Goal: Task Accomplishment & Management: Use online tool/utility

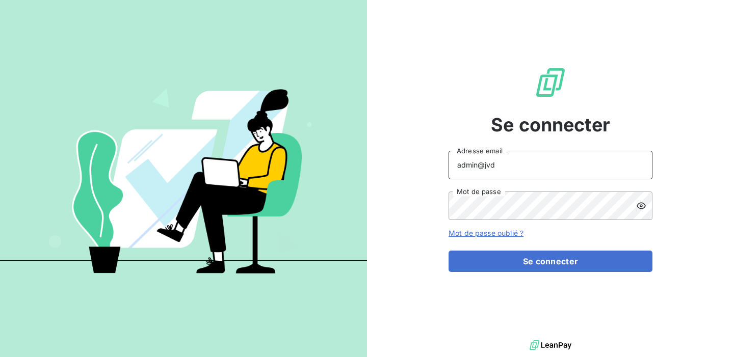
click at [499, 170] on input "admin@jvd" at bounding box center [550, 165] width 204 height 29
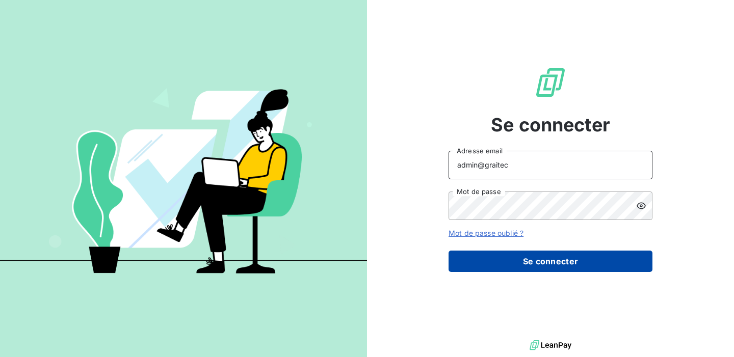
type input "admin@graitec"
click at [546, 264] on button "Se connecter" at bounding box center [550, 261] width 204 height 21
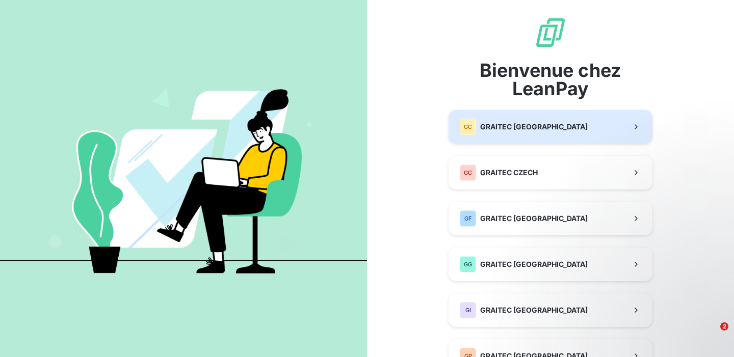
click at [551, 131] on button "GC GRAITEC [GEOGRAPHIC_DATA]" at bounding box center [550, 127] width 204 height 34
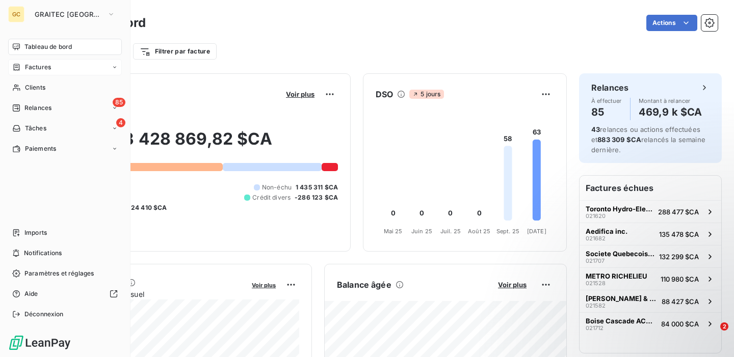
click at [39, 70] on span "Factures" at bounding box center [38, 67] width 26 height 9
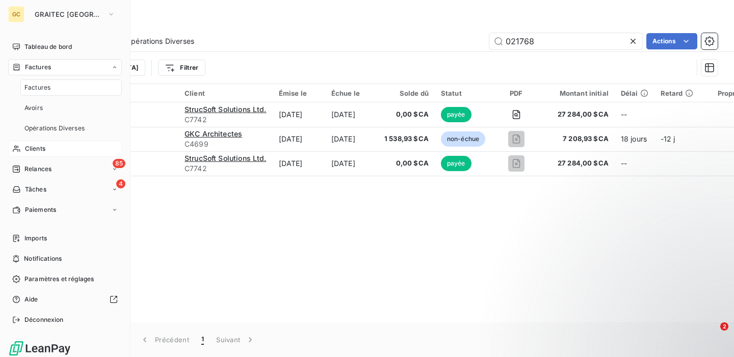
click at [47, 144] on div "Clients" at bounding box center [65, 149] width 114 height 16
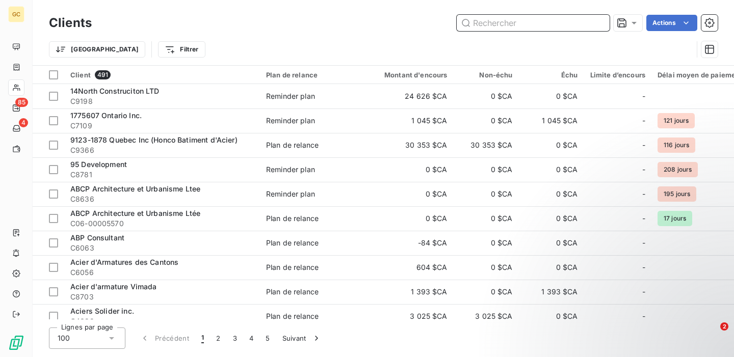
click at [536, 19] on input "text" at bounding box center [533, 23] width 153 height 16
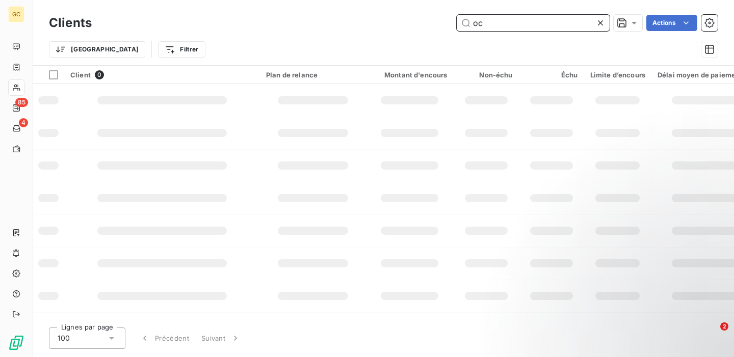
type input "o"
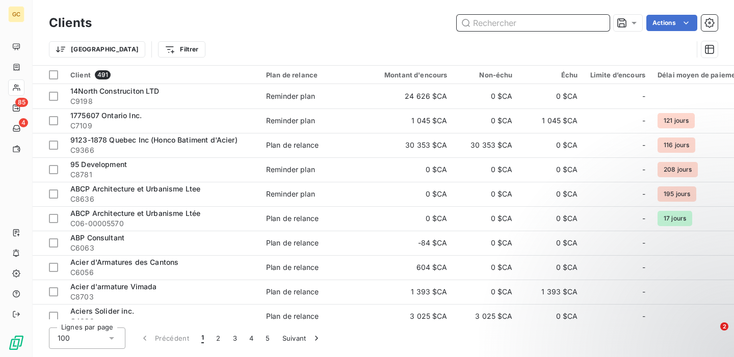
click at [508, 16] on input "text" at bounding box center [533, 23] width 153 height 16
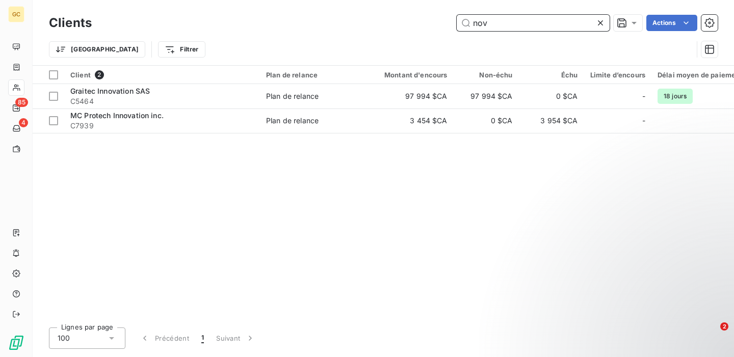
type input "nov"
click at [600, 23] on icon at bounding box center [600, 22] width 5 height 5
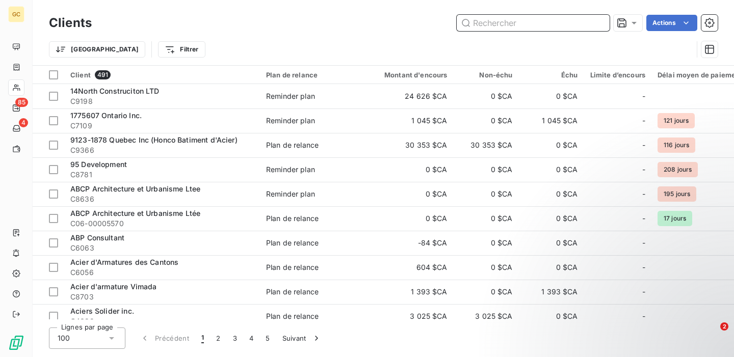
click at [520, 29] on input "text" at bounding box center [533, 23] width 153 height 16
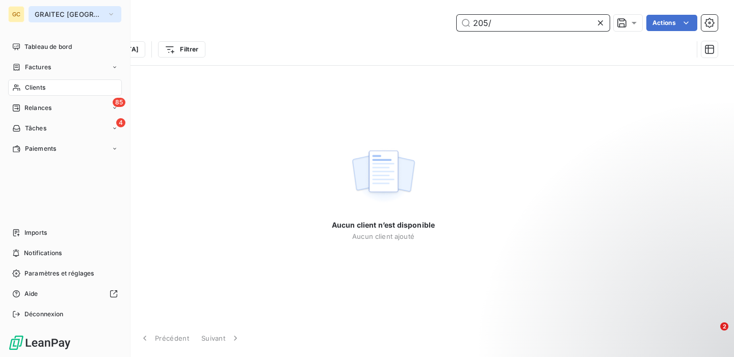
type input "205/"
click at [69, 15] on span "GRAITEC [GEOGRAPHIC_DATA]" at bounding box center [69, 14] width 68 height 8
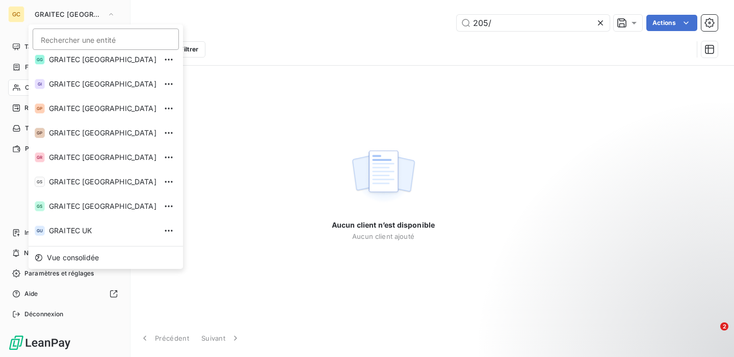
scroll to position [101, 0]
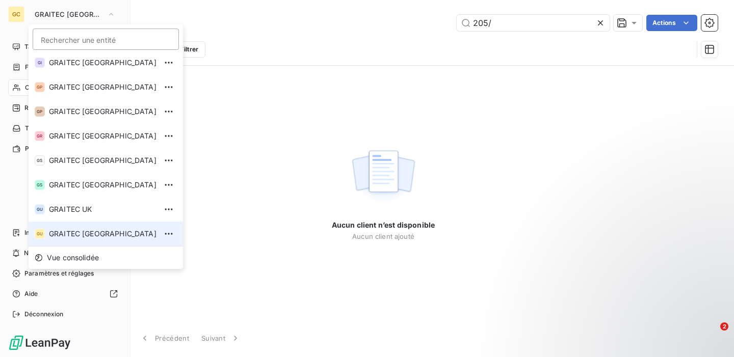
click at [69, 229] on span "GRAITEC [GEOGRAPHIC_DATA]" at bounding box center [103, 234] width 108 height 10
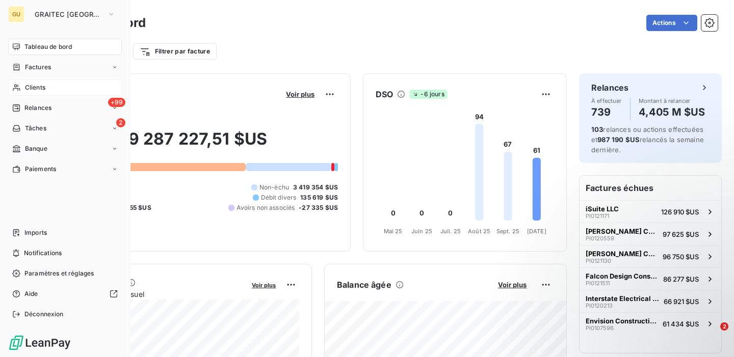
click at [32, 85] on span "Clients" at bounding box center [35, 87] width 20 height 9
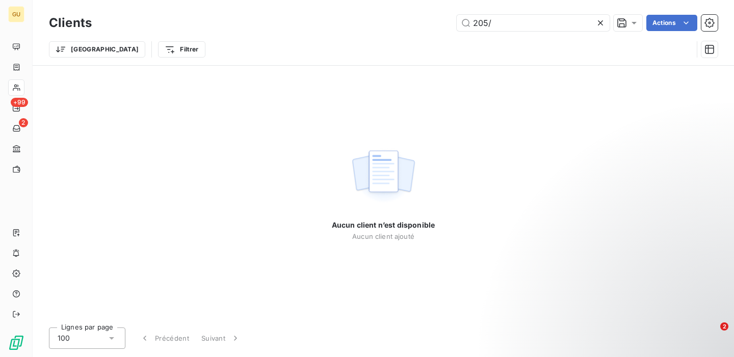
drag, startPoint x: 523, startPoint y: 19, endPoint x: 395, endPoint y: 15, distance: 127.4
click at [395, 15] on div "205/ Actions" at bounding box center [411, 23] width 614 height 16
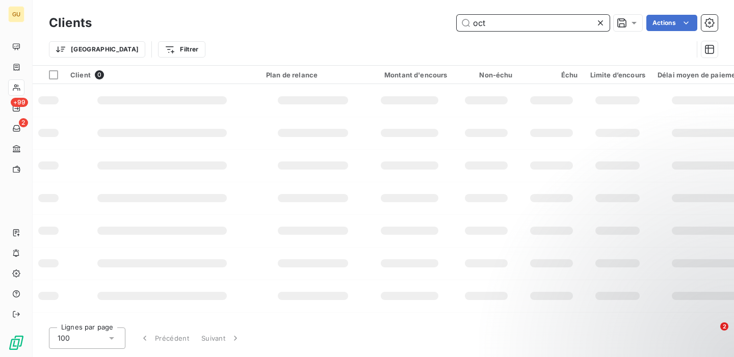
type input "octa"
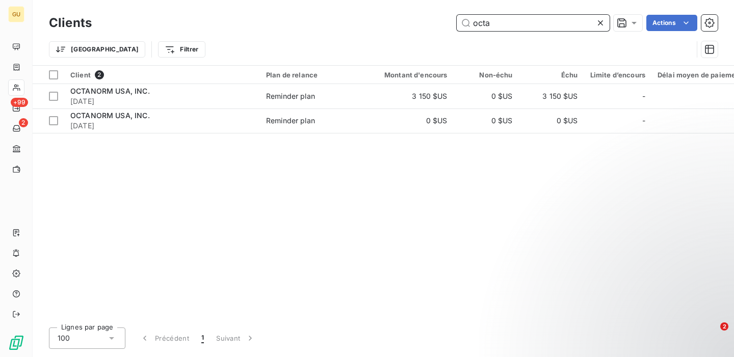
drag, startPoint x: 509, startPoint y: 28, endPoint x: 405, endPoint y: 22, distance: 103.6
click at [405, 22] on div "octa Actions" at bounding box center [411, 23] width 614 height 16
drag, startPoint x: 550, startPoint y: 20, endPoint x: 385, endPoint y: 18, distance: 165.6
click at [385, 18] on div "novum Actions" at bounding box center [411, 23] width 614 height 16
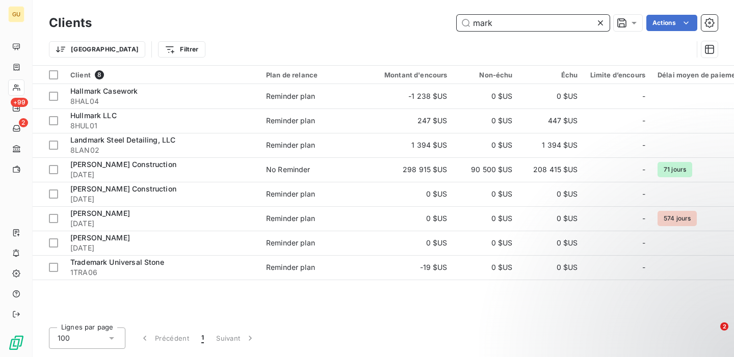
drag, startPoint x: 526, startPoint y: 30, endPoint x: 404, endPoint y: 29, distance: 122.3
click at [404, 29] on div "mark Actions" at bounding box center [411, 23] width 614 height 16
drag, startPoint x: 512, startPoint y: 31, endPoint x: 326, endPoint y: 9, distance: 187.3
click at [326, 9] on div "Clients mark Actions Trier Filtrer" at bounding box center [383, 32] width 701 height 65
paste input "OCTANORM"
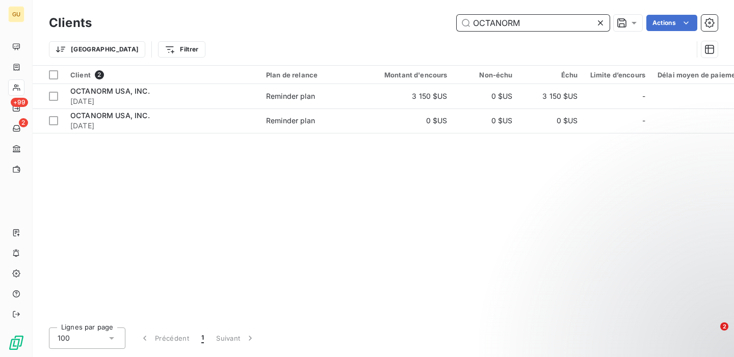
type input "OCTANORM"
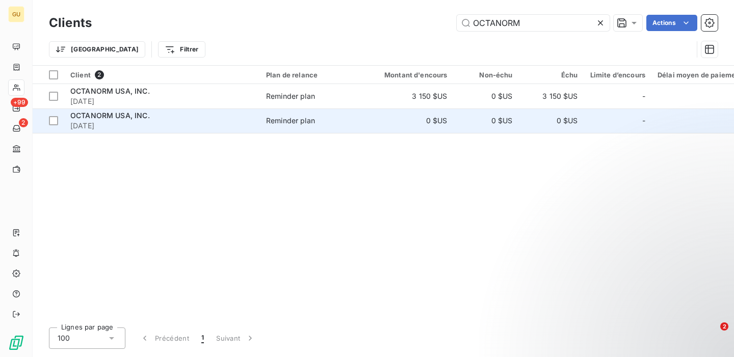
click at [125, 116] on span "OCTANORM USA, INC." at bounding box center [109, 115] width 79 height 9
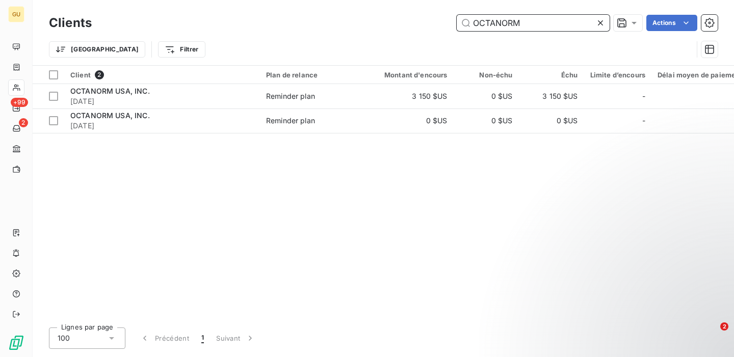
click at [546, 16] on input "OCTANORM" at bounding box center [533, 23] width 153 height 16
drag, startPoint x: 539, startPoint y: 29, endPoint x: 376, endPoint y: 17, distance: 163.0
click at [376, 17] on div "OCTANORM Actions" at bounding box center [411, 23] width 614 height 16
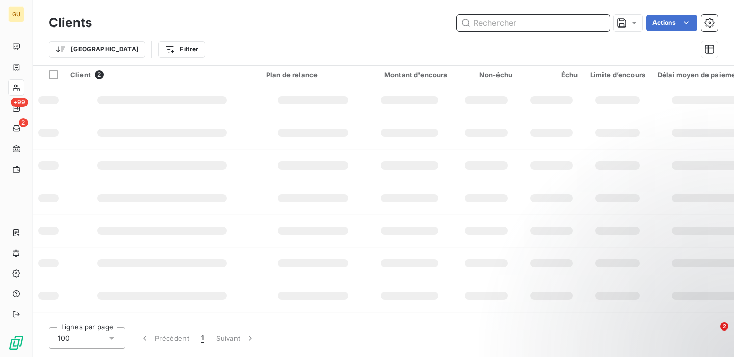
paste input "Novum Structures2001/11/08"
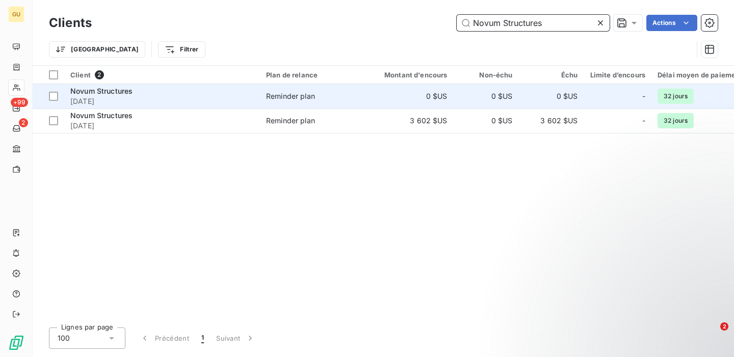
type input "Novum Structures"
click at [130, 96] on span "[DATE]" at bounding box center [161, 101] width 183 height 10
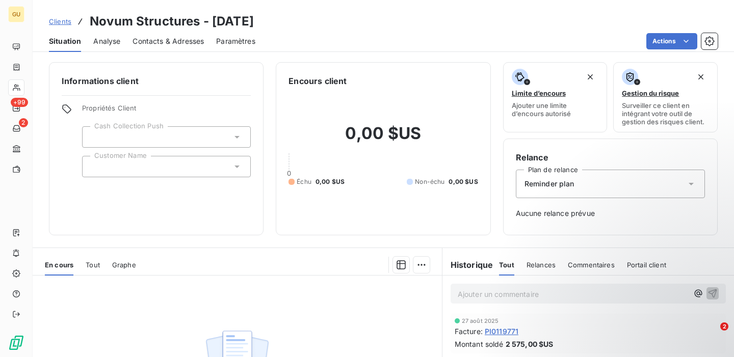
click at [320, 54] on div "Clients Novum Structures - [DATE] Situation Analyse Contacts & Adresses Paramèt…" at bounding box center [383, 178] width 701 height 357
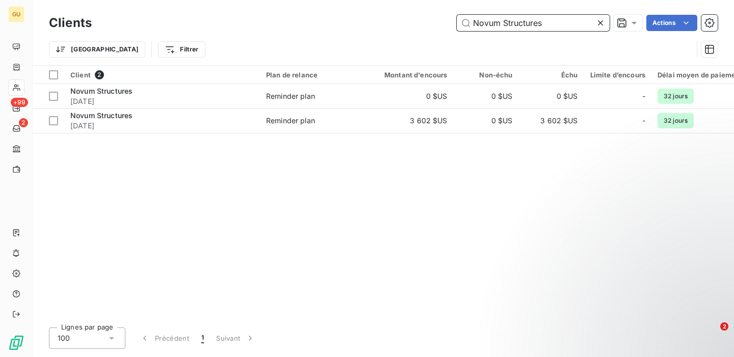
drag, startPoint x: 552, startPoint y: 26, endPoint x: 307, endPoint y: -17, distance: 248.8
click at [307, 0] on html "GU +99 2 Clients Novum Structures Actions Trier Filtrer Client 2 Plan de relanc…" at bounding box center [367, 178] width 734 height 357
paste input "[PERSON_NAME] Construction"
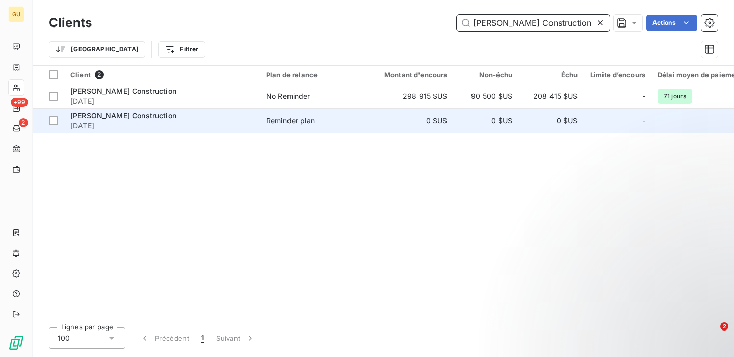
type input "[PERSON_NAME] Construction"
click at [211, 123] on span "[DATE]" at bounding box center [161, 126] width 183 height 10
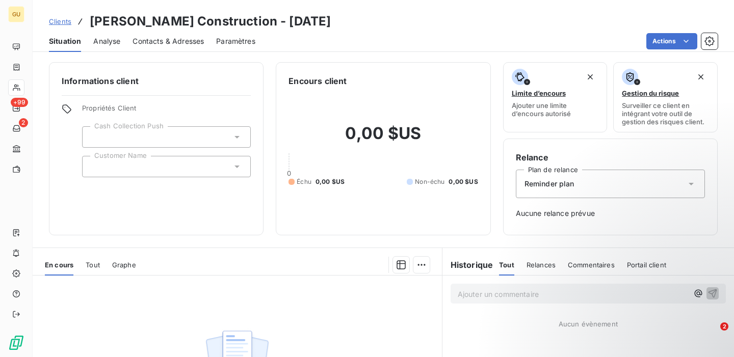
click at [339, 42] on div "Actions" at bounding box center [493, 41] width 450 height 16
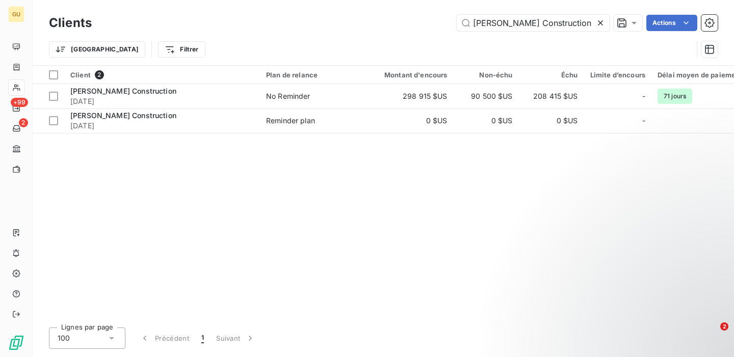
drag, startPoint x: 570, startPoint y: 25, endPoint x: 389, endPoint y: 16, distance: 181.1
click at [389, 16] on div "Mark III Construction Actions" at bounding box center [411, 23] width 614 height 16
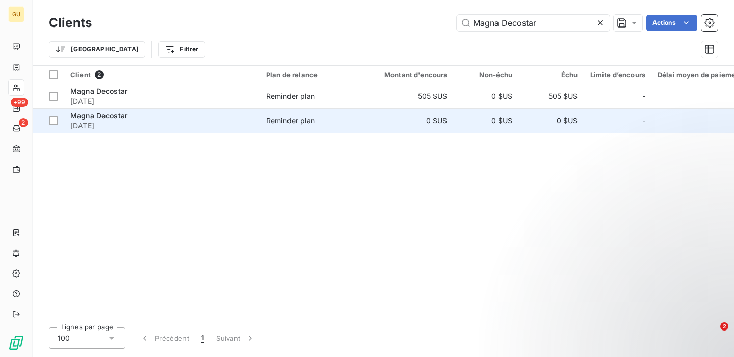
type input "Magna Decostar"
click at [196, 123] on span "[DATE]" at bounding box center [161, 126] width 183 height 10
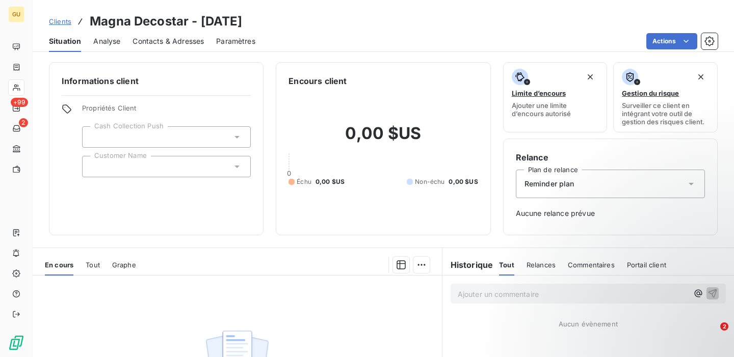
click at [219, 257] on div at bounding box center [288, 265] width 281 height 16
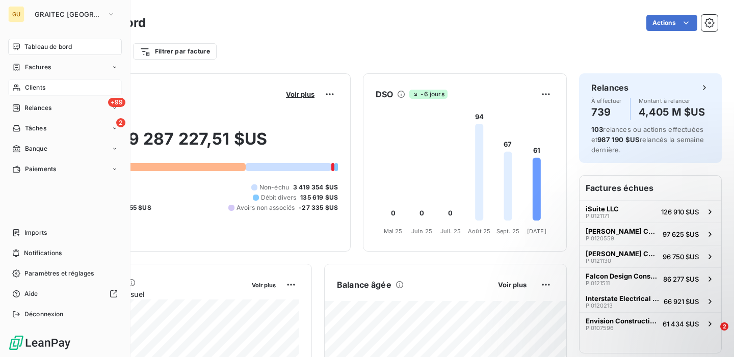
click at [52, 88] on div "Clients" at bounding box center [65, 87] width 114 height 16
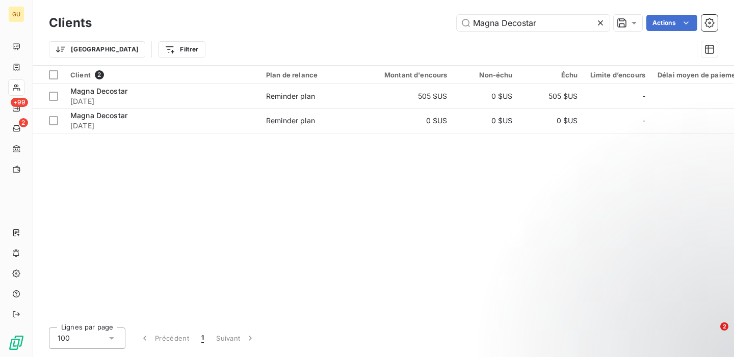
drag, startPoint x: 548, startPoint y: 21, endPoint x: 326, endPoint y: 21, distance: 221.7
click at [326, 21] on div "Magna Decostar Actions" at bounding box center [411, 23] width 614 height 16
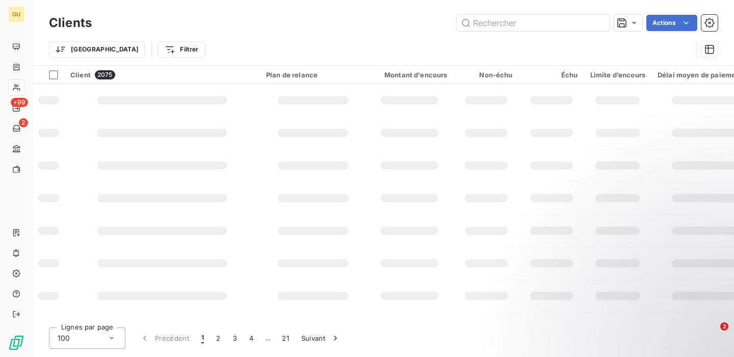
type input "v"
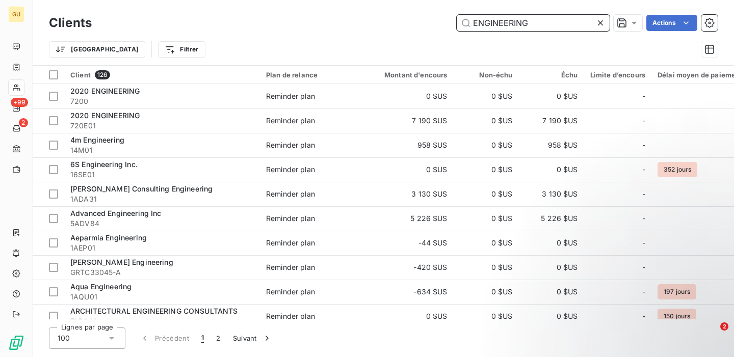
drag, startPoint x: 550, startPoint y: 27, endPoint x: 342, endPoint y: 19, distance: 208.1
click at [342, 19] on div "ENGINEERING Actions" at bounding box center [411, 23] width 614 height 16
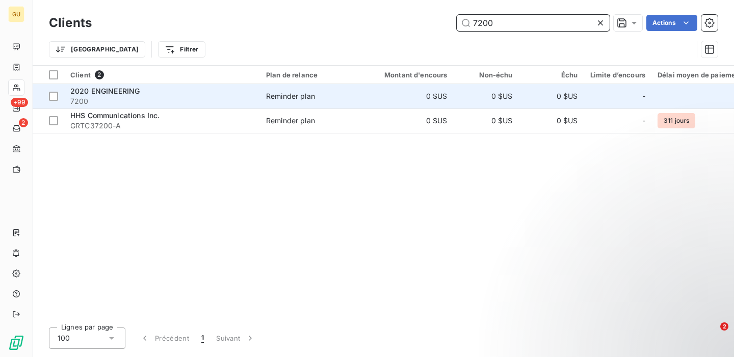
type input "7200"
click at [182, 93] on div "2020 ENGINEERING" at bounding box center [161, 91] width 183 height 10
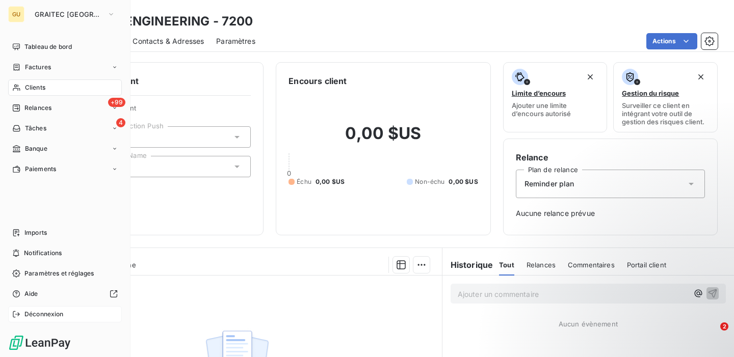
click at [31, 314] on span "Déconnexion" at bounding box center [43, 314] width 39 height 9
